Goal: Task Accomplishment & Management: Use online tool/utility

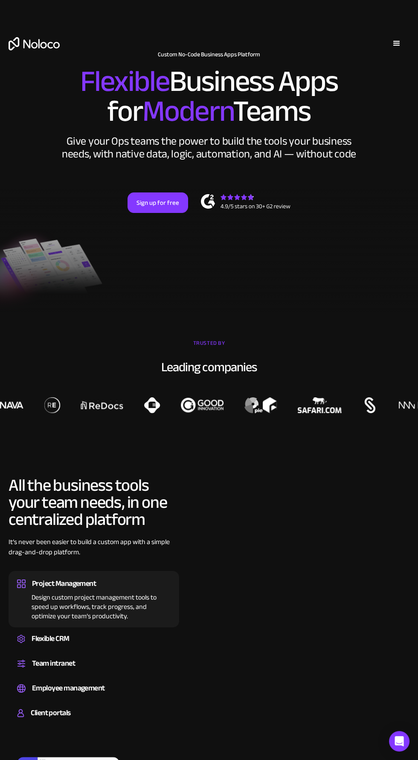
click at [400, 47] on div "menu" at bounding box center [397, 43] width 10 height 10
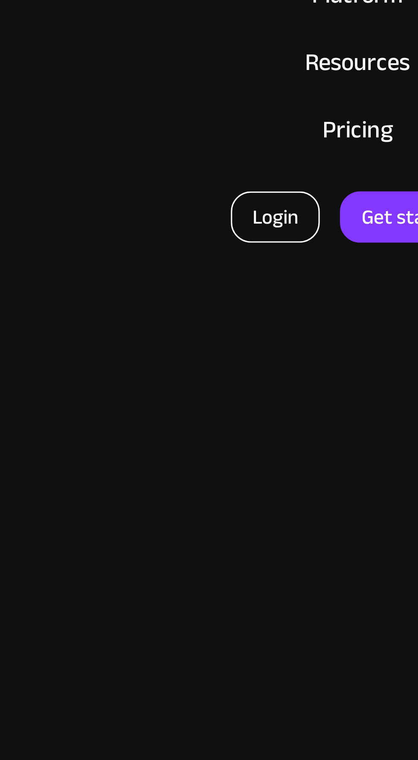
click at [180, 194] on link "Login" at bounding box center [183, 197] width 28 height 16
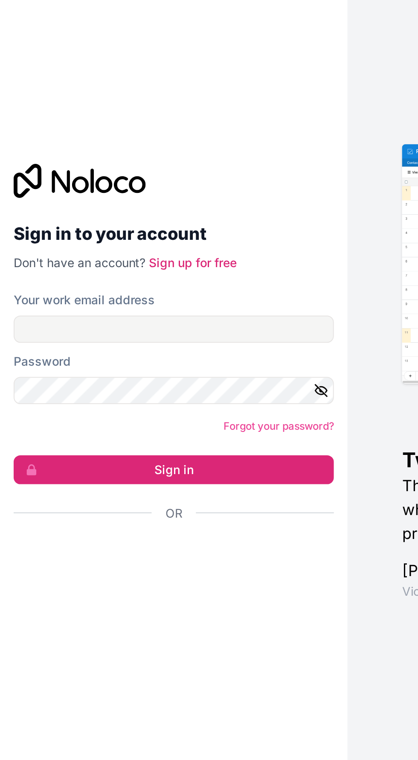
click at [15, 348] on label "Your work email address" at bounding box center [42, 344] width 71 height 9
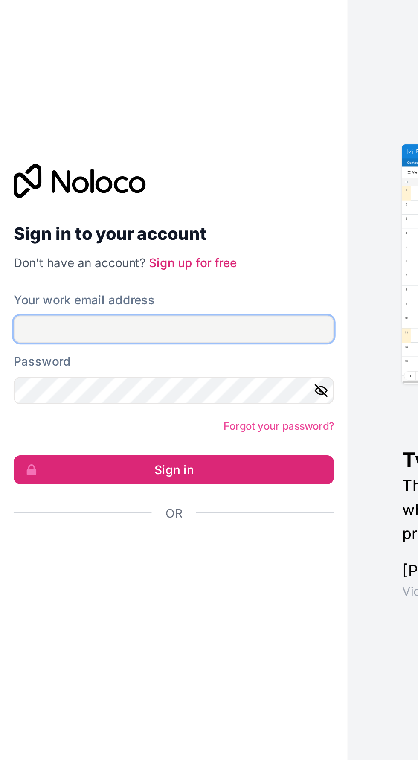
click at [15, 365] on input "Your work email address" at bounding box center [87, 359] width 160 height 14
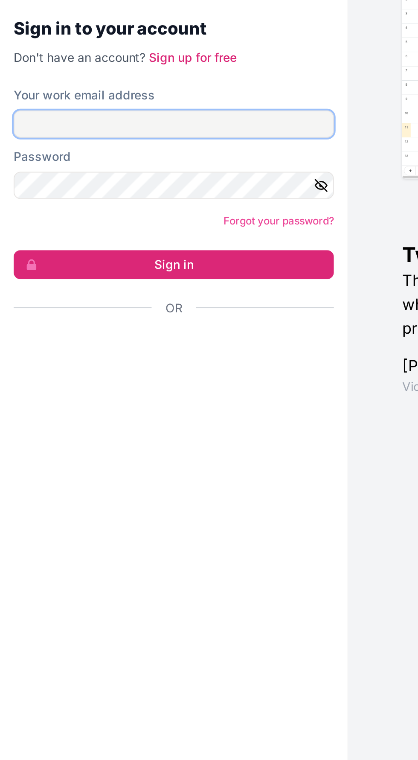
type input "[PERSON_NAME][EMAIL_ADDRESS][DOMAIN_NAME]"
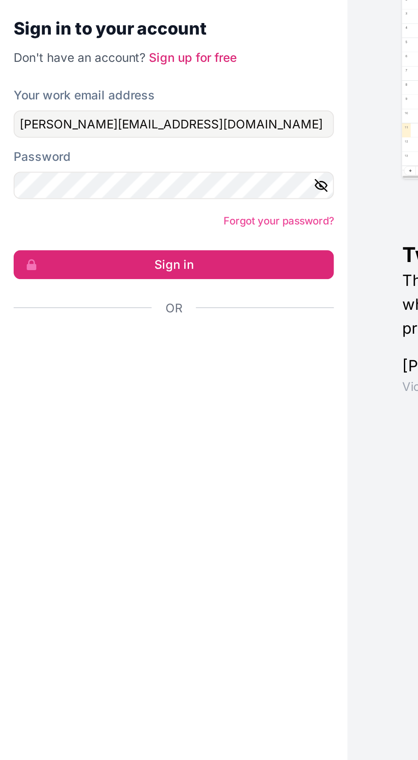
click at [166, 396] on button "button" at bounding box center [162, 389] width 10 height 14
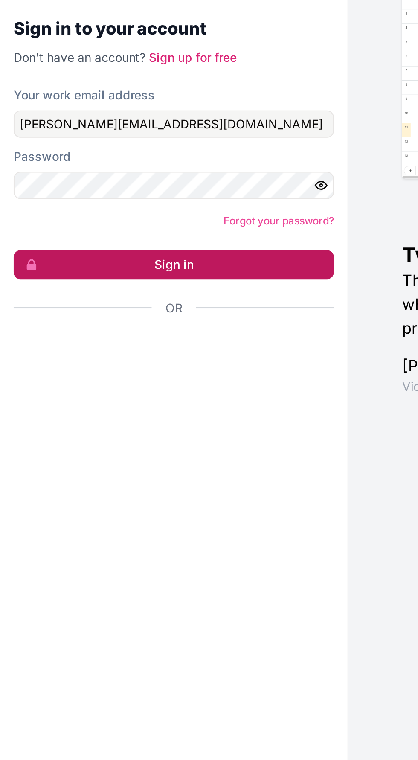
click at [26, 436] on button "Sign in" at bounding box center [87, 429] width 160 height 15
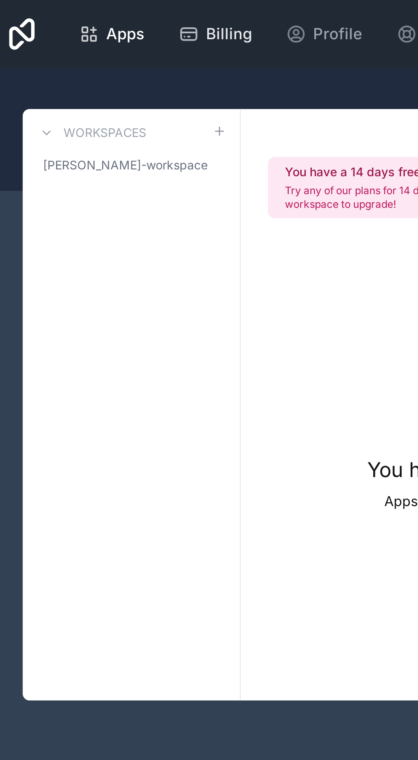
click at [107, 17] on span "Billing" at bounding box center [116, 17] width 23 height 12
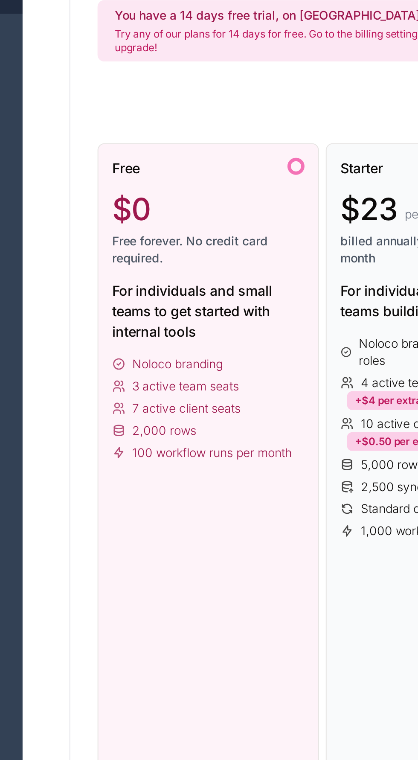
click at [75, 255] on div "For individuals and small teams to get started with internal tools" at bounding box center [106, 244] width 96 height 31
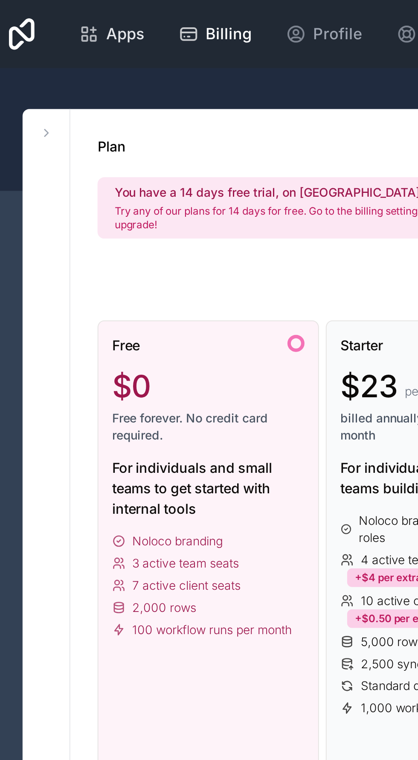
click at [58, 17] on span "Apps" at bounding box center [64, 17] width 19 height 12
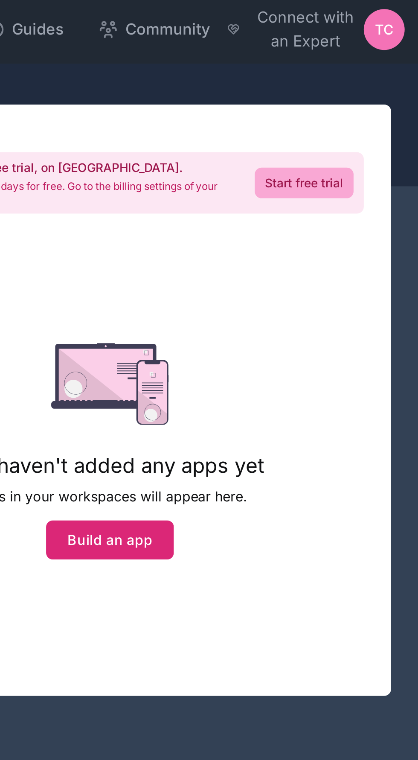
click at [254, 272] on button "Build an app" at bounding box center [264, 273] width 64 height 20
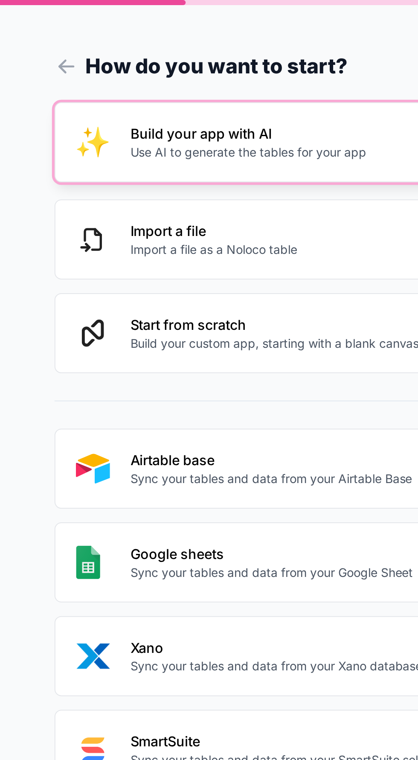
click at [58, 61] on button "Build your app with AI Use AI to generate the tables for your app Quickest" at bounding box center [209, 71] width 364 height 40
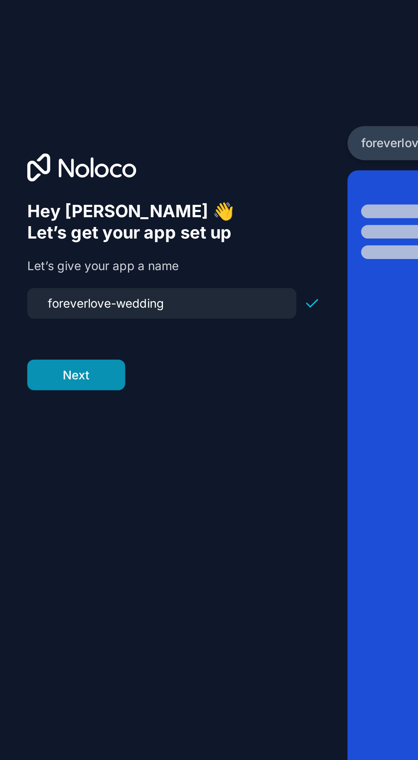
click at [25, 195] on button "Next" at bounding box center [38, 187] width 49 height 15
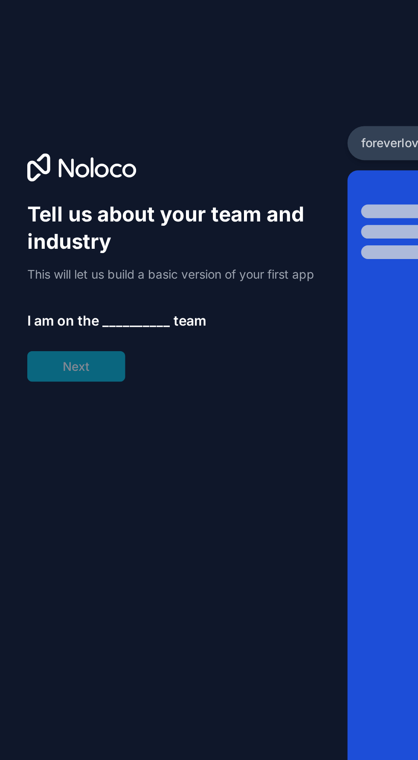
click at [72, 166] on span "__________" at bounding box center [68, 160] width 34 height 10
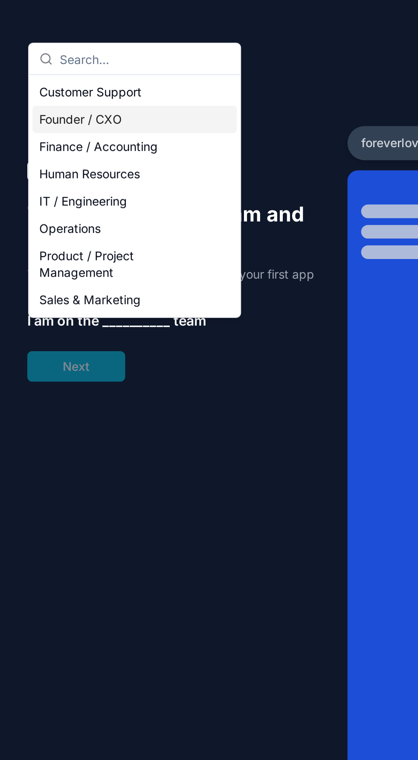
click at [20, 63] on div "Founder / CXO" at bounding box center [67, 60] width 102 height 14
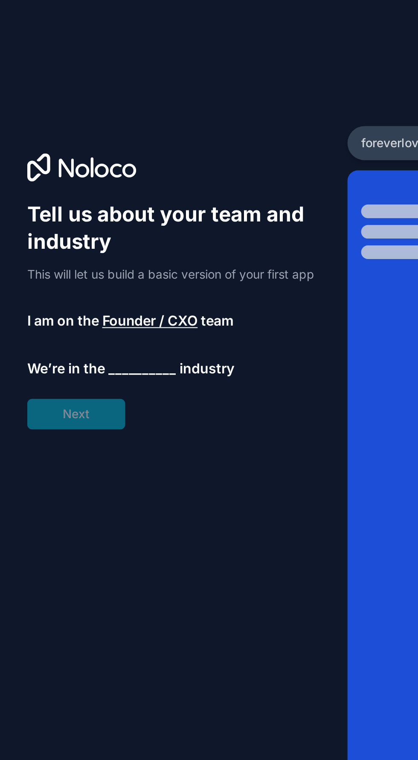
click at [76, 189] on span "__________" at bounding box center [71, 184] width 34 height 10
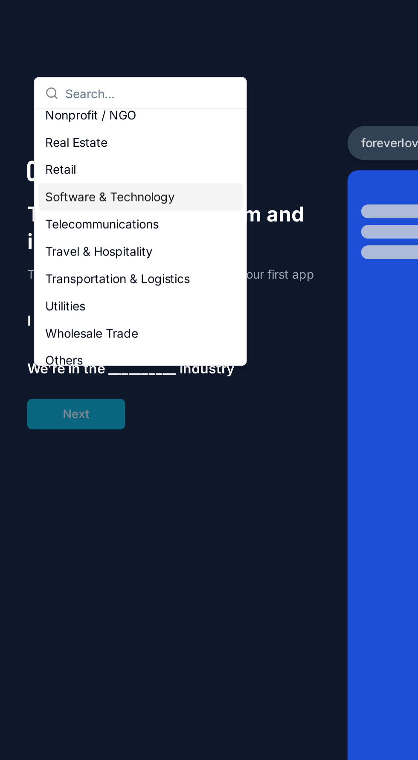
scroll to position [176, 0]
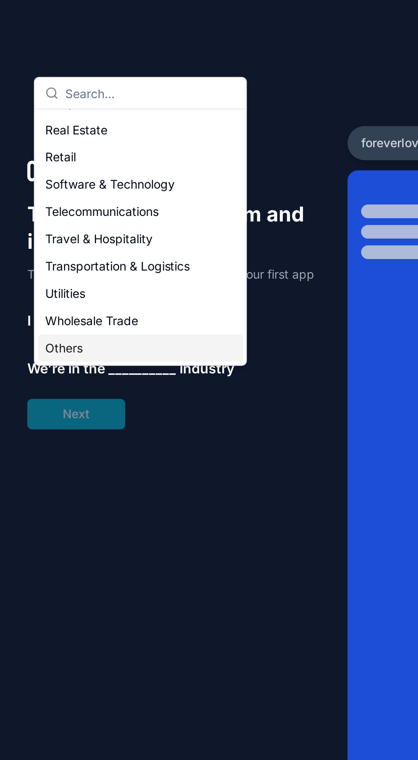
click at [23, 175] on div "Others" at bounding box center [70, 174] width 102 height 14
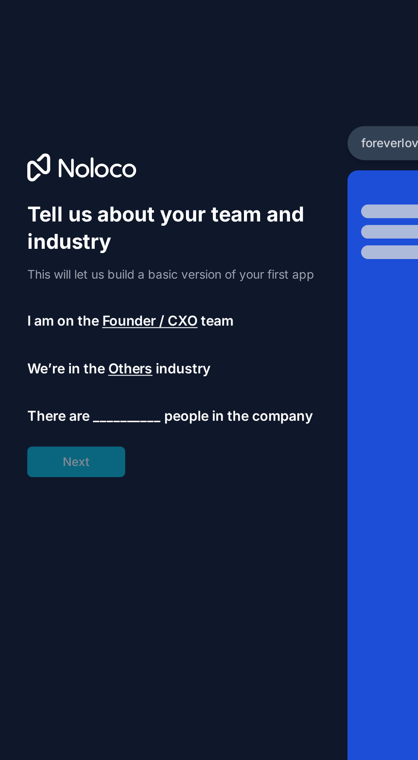
click at [53, 213] on span "__________" at bounding box center [64, 208] width 34 height 10
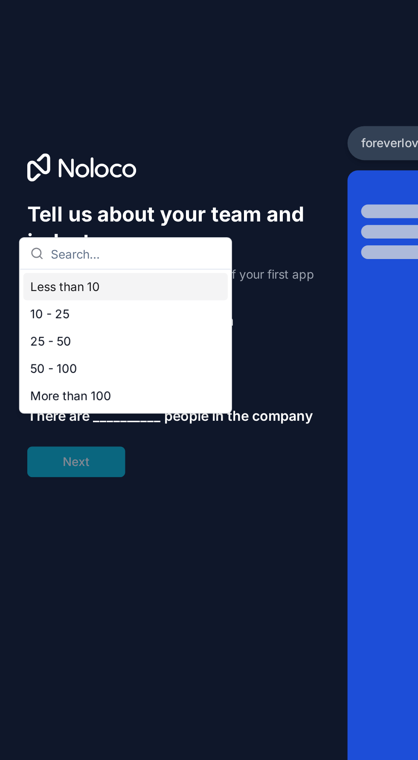
click at [12, 137] on div "Less than 10 10 - 25 25 - 50 50 - 100 More than 100" at bounding box center [63, 171] width 102 height 68
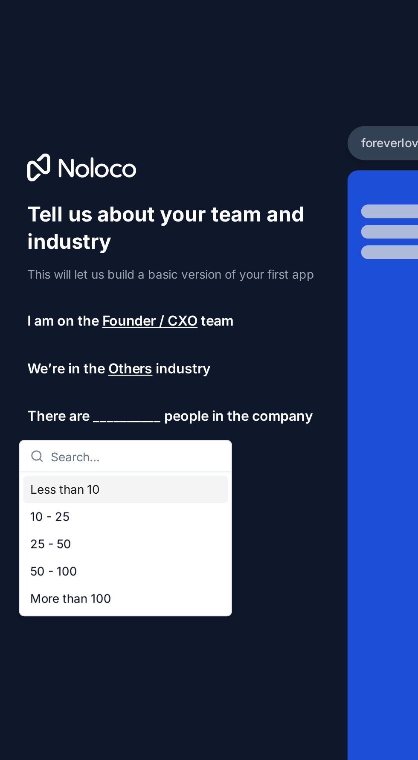
click at [27, 241] on div "Less than 10" at bounding box center [63, 245] width 102 height 14
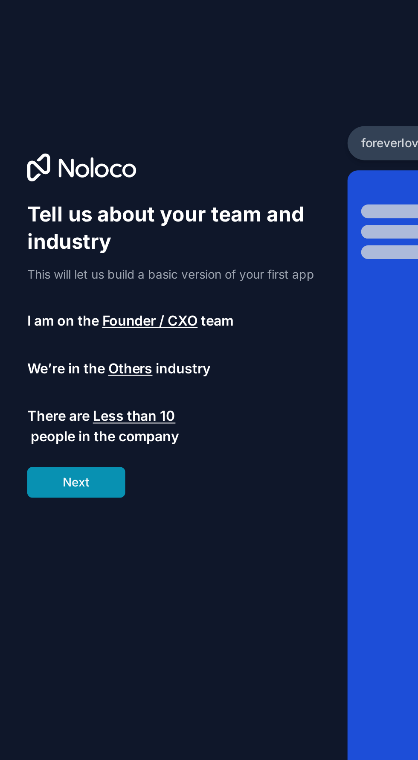
click at [29, 244] on button "Next" at bounding box center [38, 241] width 49 height 15
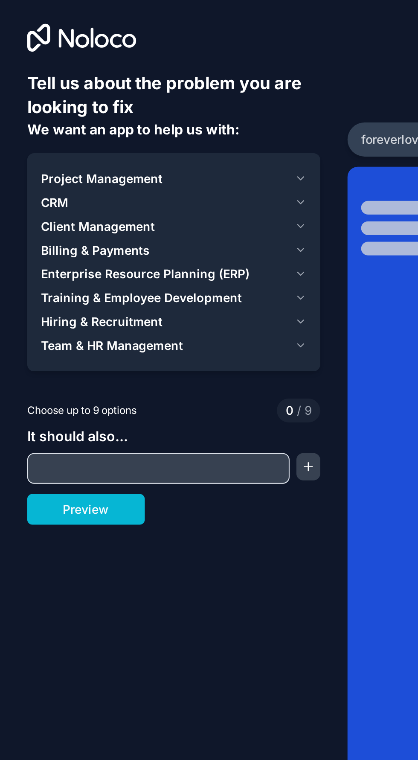
click at [12, 116] on div "Tell us about the problem you are looking to fix We want an app to help us with…" at bounding box center [87, 316] width 174 height 633
click at [55, 111] on span "Client Management" at bounding box center [48, 115] width 57 height 9
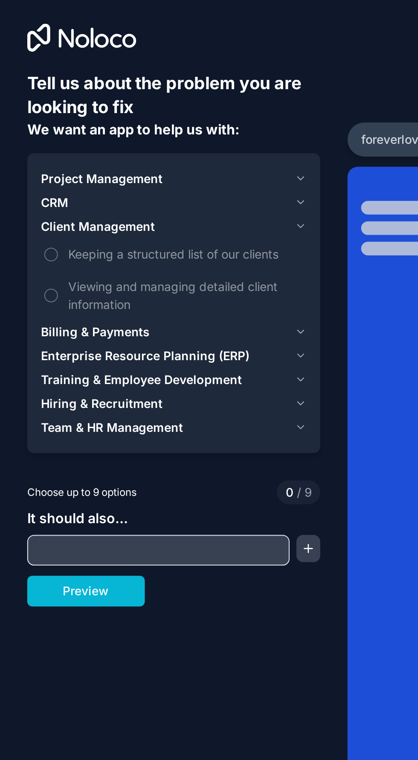
click at [21, 103] on span "CRM" at bounding box center [27, 103] width 14 height 9
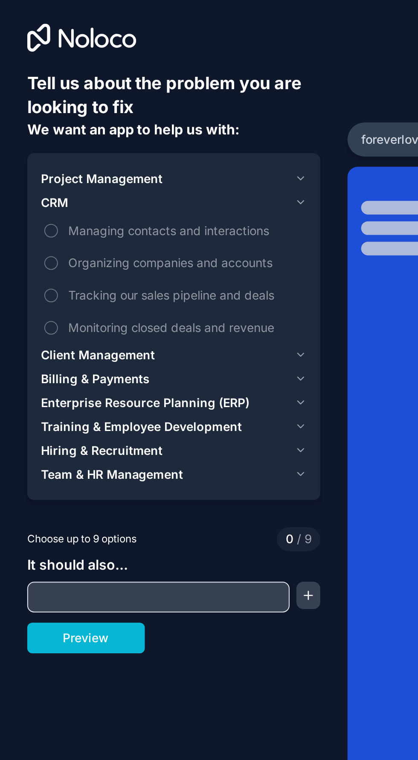
click at [23, 91] on span "Project Management" at bounding box center [50, 91] width 61 height 9
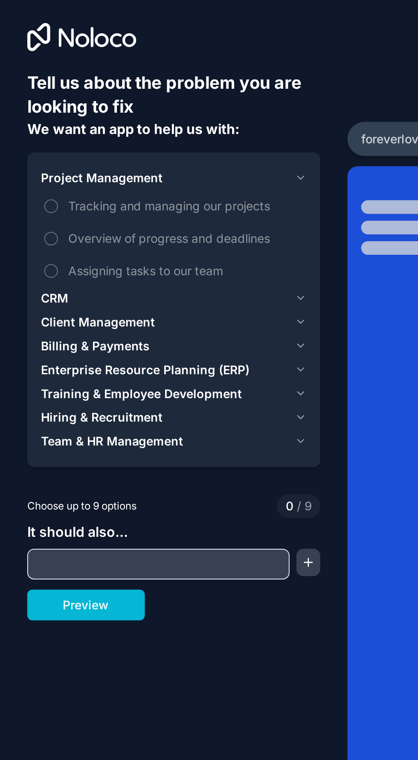
click at [23, 150] on span "CRM" at bounding box center [27, 151] width 14 height 9
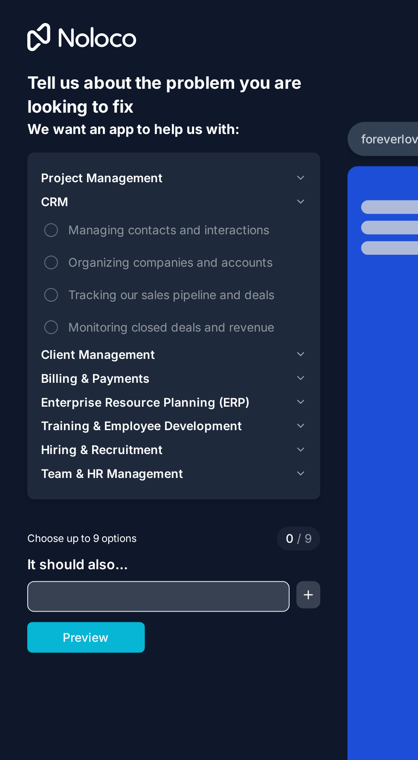
click at [24, 178] on span "Client Management" at bounding box center [48, 179] width 57 height 9
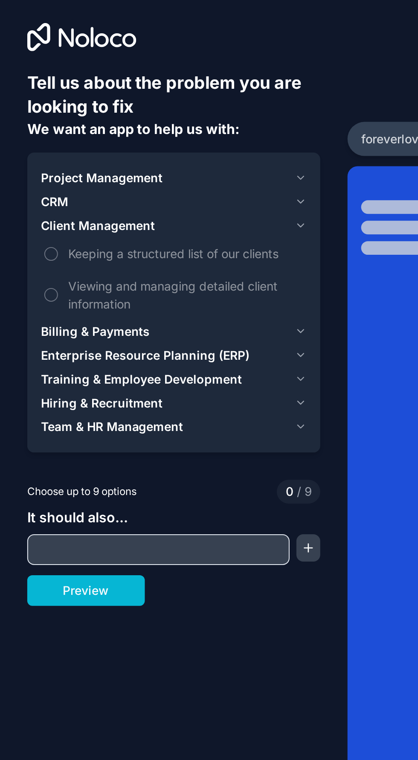
click at [23, 169] on span "Billing & Payments" at bounding box center [47, 168] width 55 height 9
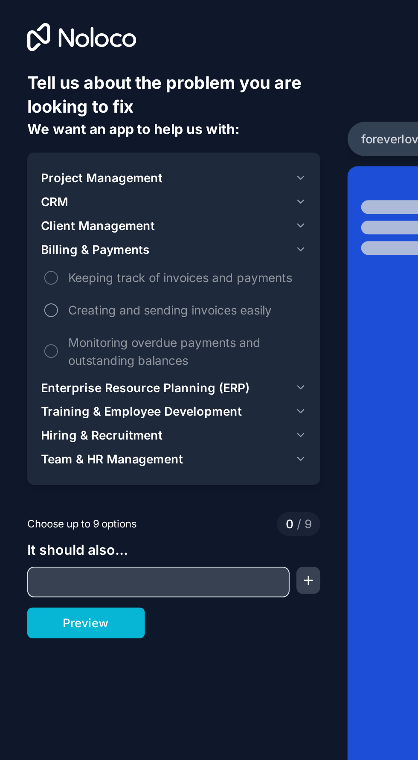
click at [23, 157] on button "Creating and sending invoices easily" at bounding box center [25, 157] width 7 height 7
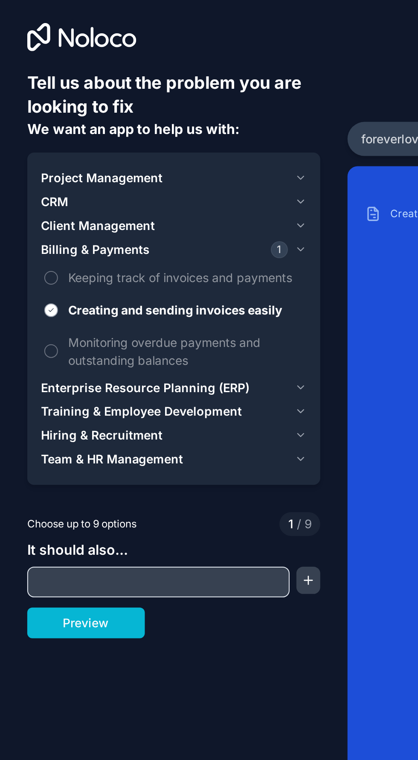
click at [27, 156] on button "Creating and sending invoices easily" at bounding box center [25, 157] width 7 height 7
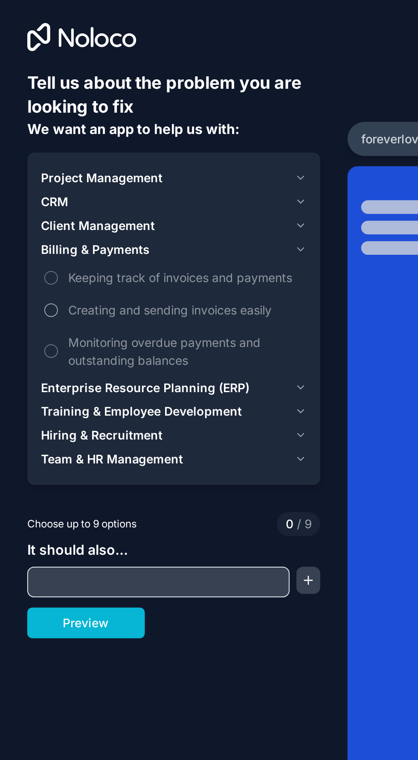
click at [26, 155] on button "Creating and sending invoices easily" at bounding box center [25, 157] width 7 height 7
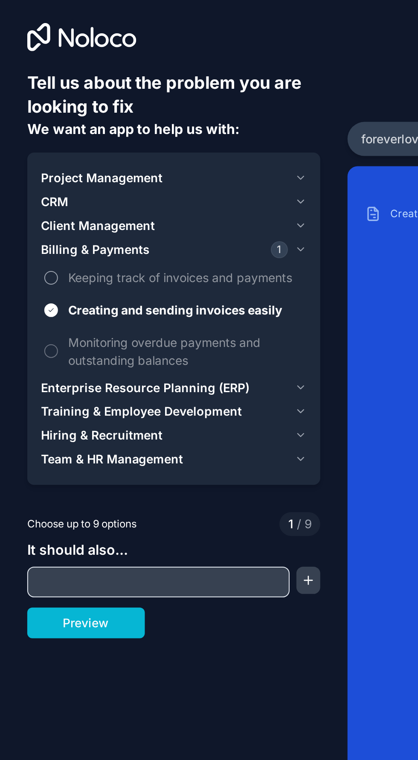
click at [24, 139] on button "Keeping track of invoices and payments" at bounding box center [25, 141] width 7 height 7
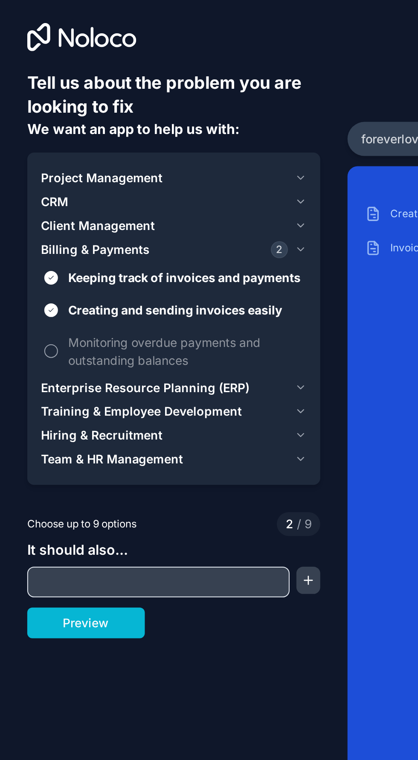
click at [25, 178] on button "Monitoring overdue payments and outstanding balances" at bounding box center [25, 178] width 7 height 7
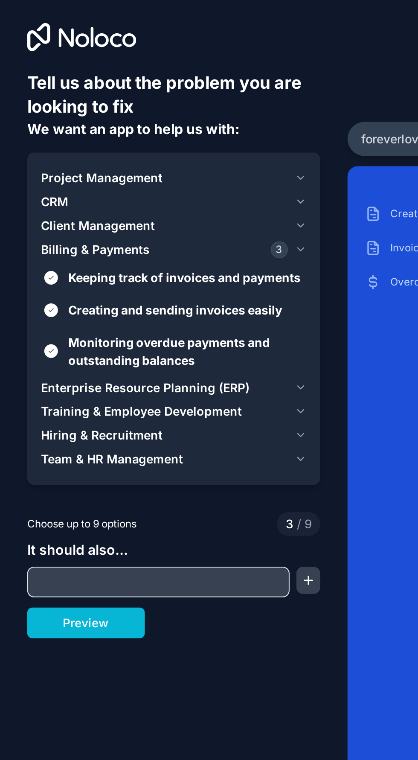
click at [22, 115] on span "Client Management" at bounding box center [48, 115] width 57 height 9
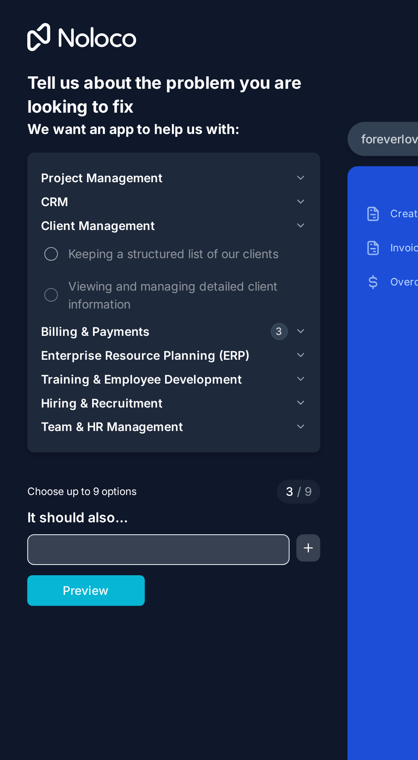
click at [24, 130] on button "Keeping a structured list of our clients" at bounding box center [25, 129] width 7 height 7
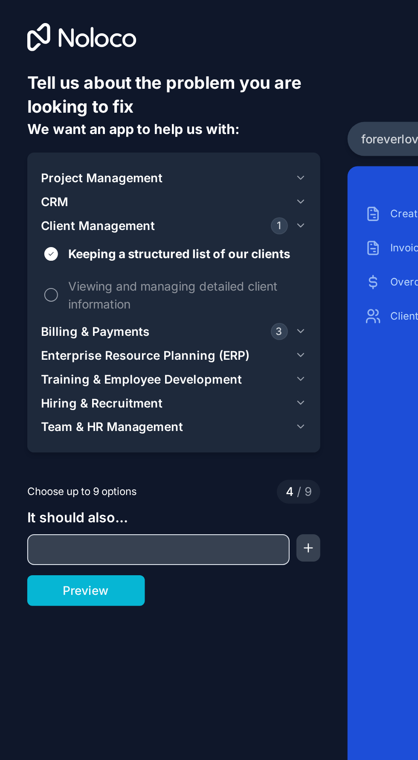
click at [27, 148] on button "Viewing and managing detailed client information" at bounding box center [25, 149] width 7 height 7
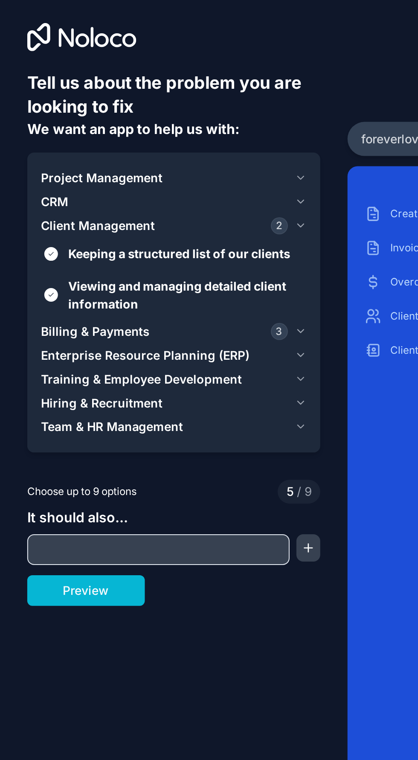
click at [25, 277] on input "text" at bounding box center [79, 277] width 127 height 12
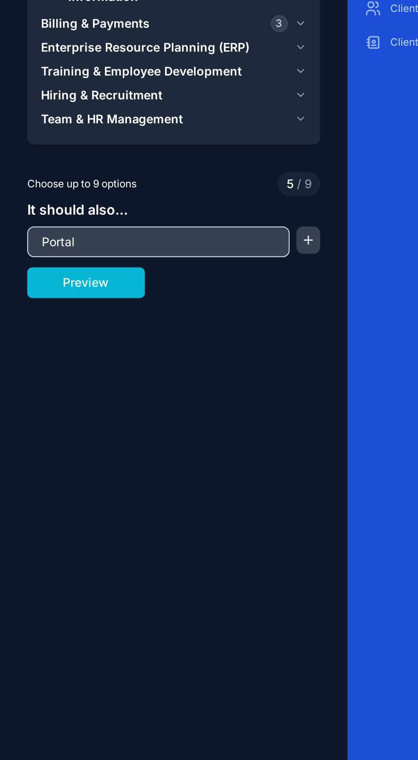
type input "Portal"
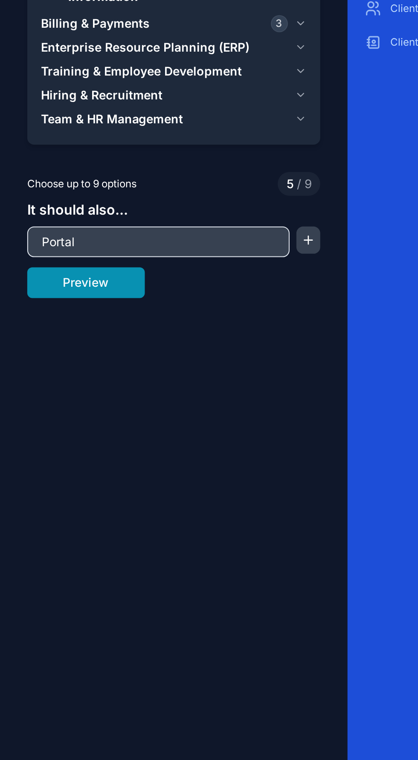
click at [26, 302] on button "Preview" at bounding box center [43, 297] width 59 height 15
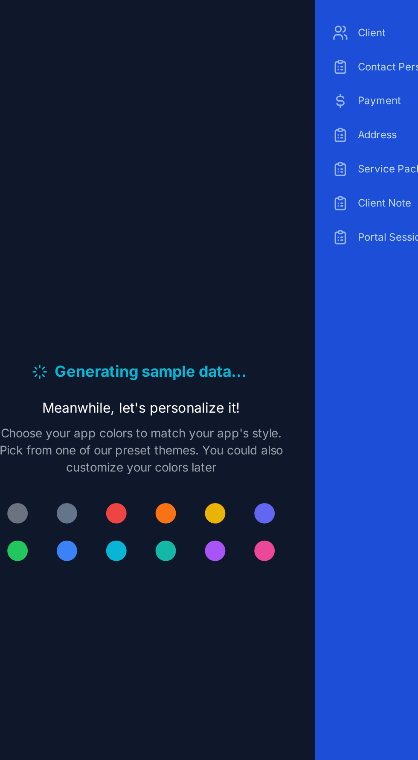
click at [46, 377] on button at bounding box center [49, 368] width 17 height 17
click at [51, 377] on button at bounding box center [49, 368] width 17 height 17
click at [44, 377] on button at bounding box center [49, 368] width 17 height 17
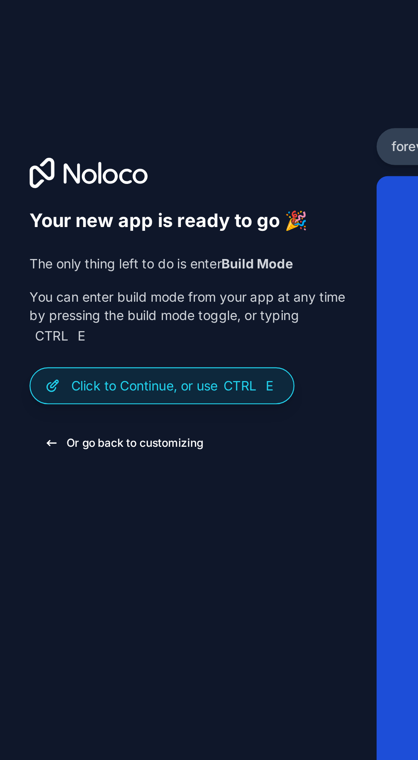
click at [44, 216] on button "Or go back to customizing" at bounding box center [57, 208] width 87 height 15
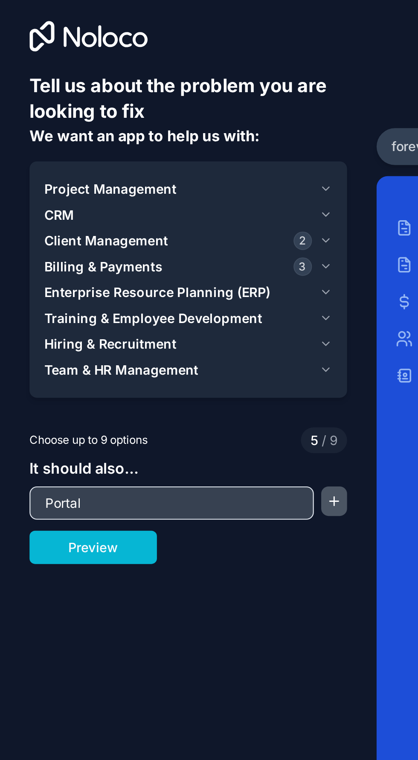
click at [158, 240] on button "button" at bounding box center [154, 236] width 12 height 14
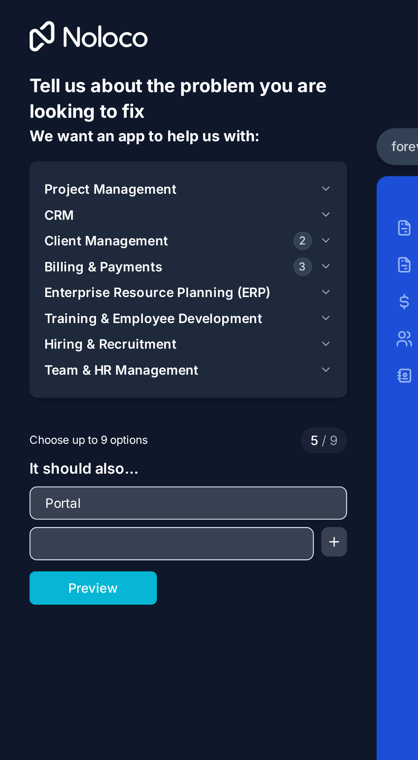
click at [27, 255] on input "text" at bounding box center [79, 255] width 127 height 12
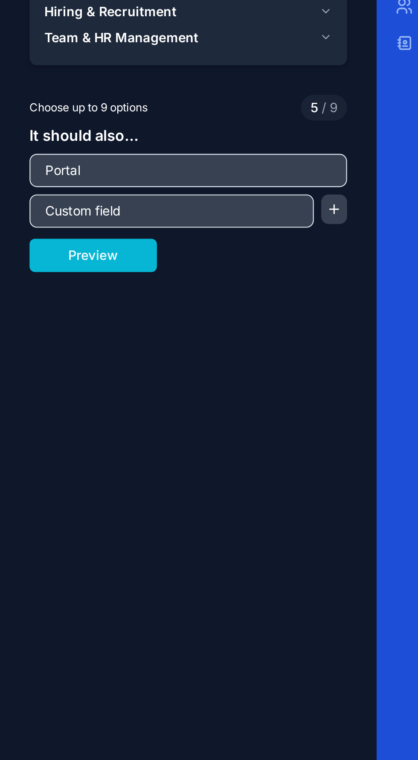
type input "Custom fields"
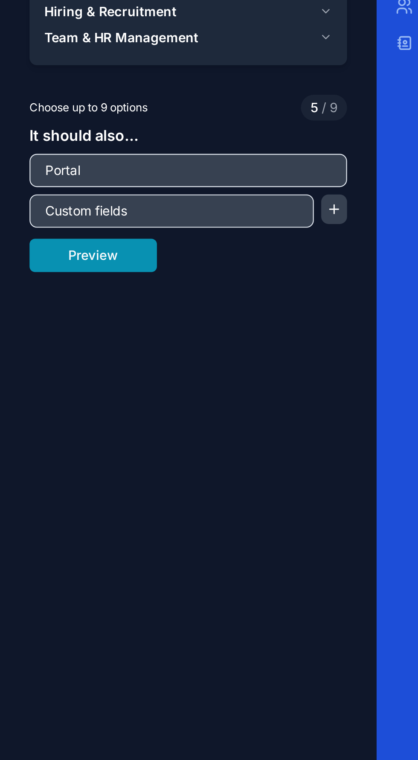
click at [23, 277] on button "Preview" at bounding box center [43, 275] width 59 height 15
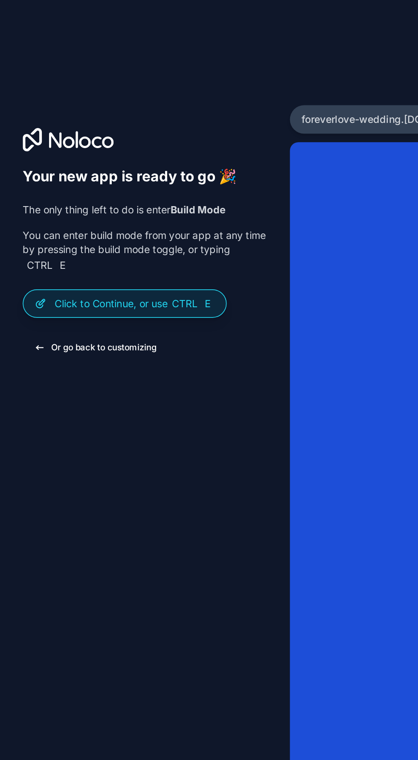
click at [25, 214] on button "Or go back to customizing" at bounding box center [57, 208] width 87 height 15
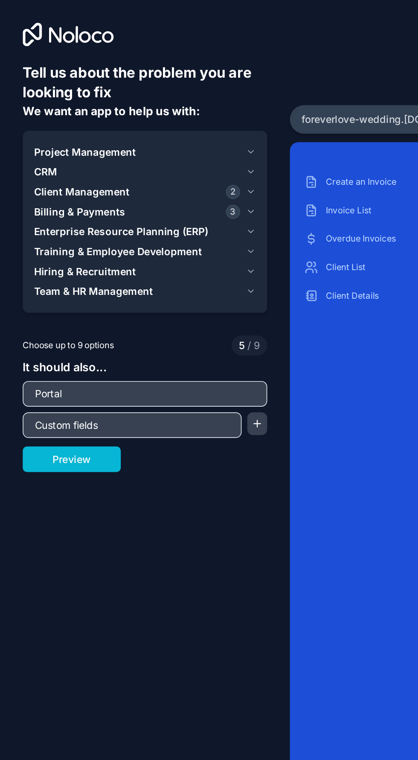
click at [14, 26] on icon at bounding box center [20, 21] width 12 height 14
click at [25, 19] on icon at bounding box center [41, 21] width 55 height 14
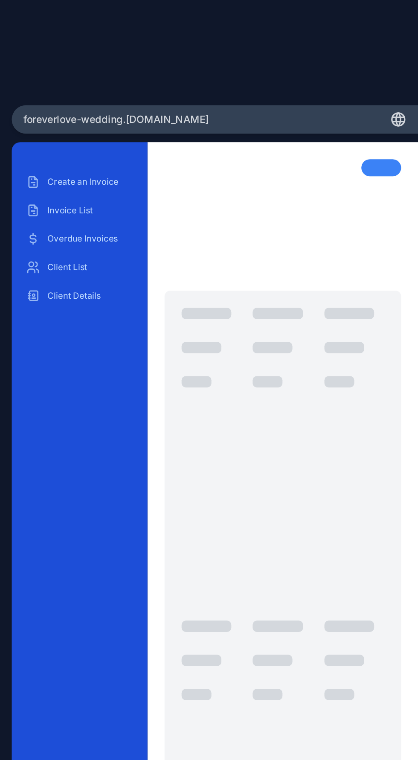
click at [407, 76] on icon at bounding box center [406, 72] width 1 height 8
click at [388, 105] on div at bounding box center [396, 101] width 24 height 10
